Goal: Entertainment & Leisure: Consume media (video, audio)

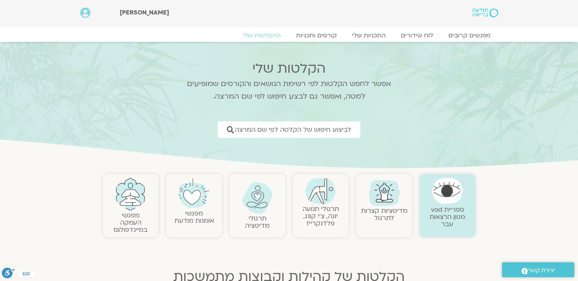
click at [320, 196] on img at bounding box center [320, 191] width 31 height 26
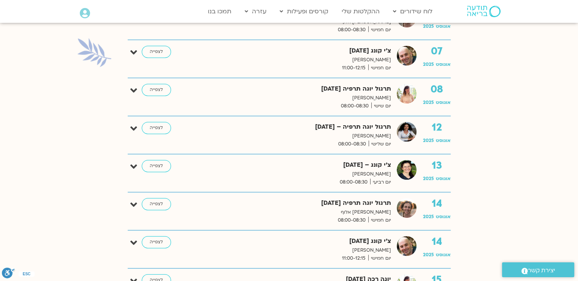
scroll to position [456, 0]
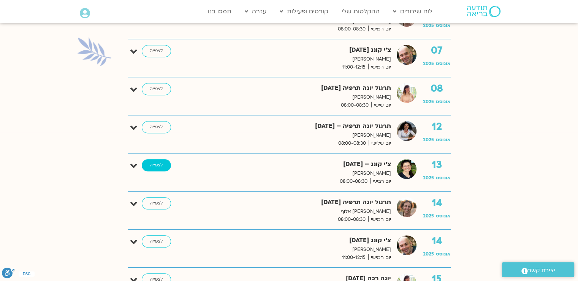
click at [157, 164] on link "לצפייה" at bounding box center [156, 165] width 29 height 12
